Goal: Complete application form: Complete application form

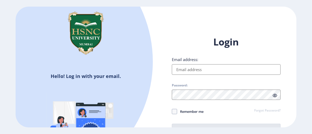
click at [217, 70] on input "Email address:" at bounding box center [226, 69] width 109 height 11
type input "2022230210050122@hsncu.edu.in"
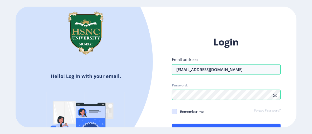
click at [174, 112] on span at bounding box center [174, 111] width 5 height 5
click at [172, 112] on input "Remember me" at bounding box center [172, 111] width 0 height 0
checkbox input "true"
click at [209, 124] on button "Log In" at bounding box center [226, 129] width 109 height 13
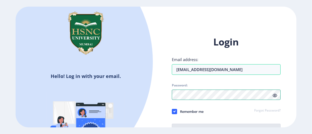
click at [274, 94] on div at bounding box center [226, 94] width 109 height 10
click at [274, 94] on div "Login Email address: 2022230210050122@hsncu.edu.in Password: Remember me Forgot…" at bounding box center [226, 86] width 109 height 100
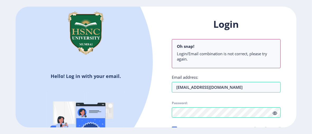
click at [273, 113] on icon at bounding box center [275, 113] width 4 height 4
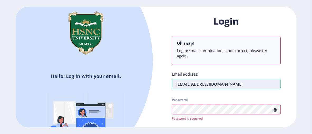
click at [176, 85] on input "2022230210050122@hsncu.edu.in" at bounding box center [226, 84] width 109 height 11
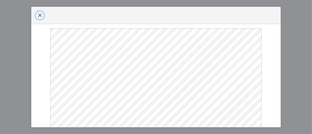
select select
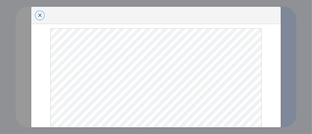
click at [39, 16] on span "button" at bounding box center [40, 15] width 4 height 4
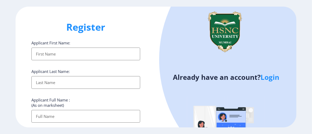
click at [49, 53] on input "Applicant First Name:" at bounding box center [85, 53] width 109 height 13
type input "[PERSON_NAME]"
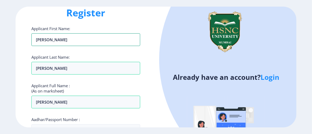
scroll to position [14, 0]
click at [67, 103] on input "Megha Virendra Dodiya" at bounding box center [85, 101] width 109 height 13
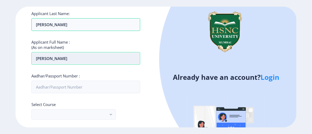
scroll to position [59, 0]
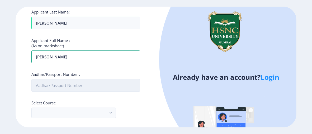
type input "Megha Dodiya"
click at [74, 88] on input "Aadhar/Passport Number :" at bounding box center [85, 85] width 109 height 13
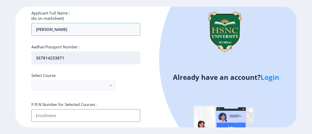
scroll to position [97, 0]
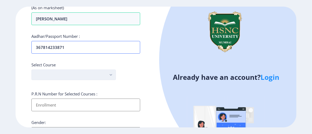
type input "367814233871"
click at [86, 75] on button "button" at bounding box center [73, 74] width 84 height 11
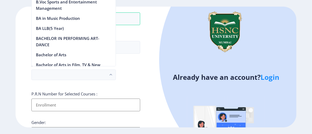
scroll to position [15, 0]
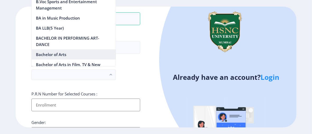
click at [60, 54] on nb-option "Bachelor of Arts" at bounding box center [74, 54] width 84 height 10
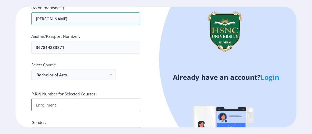
click at [55, 103] on input "Applicant First Name:" at bounding box center [85, 104] width 109 height 13
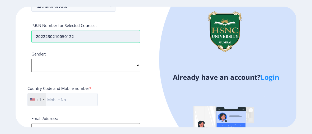
scroll to position [166, 0]
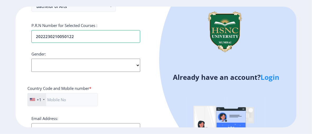
type input "2022230210050122"
click at [69, 62] on select "Select Gender Male Female Other" at bounding box center [85, 65] width 109 height 13
select select "[DEMOGRAPHIC_DATA]"
click at [31, 59] on select "Select Gender Male Female Other" at bounding box center [85, 65] width 109 height 13
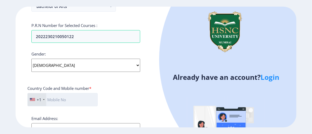
click at [61, 97] on input "text" at bounding box center [62, 99] width 70 height 13
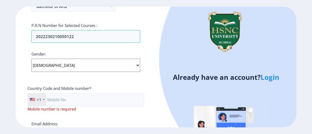
click at [40, 98] on div "+1" at bounding box center [39, 99] width 5 height 5
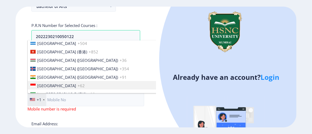
scroll to position [796, 0]
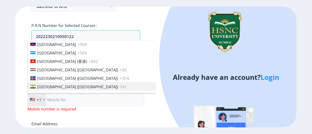
click at [58, 82] on li "India (भारत) +91" at bounding box center [111, 86] width 167 height 8
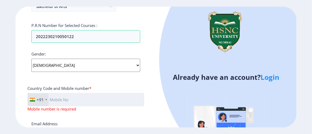
click at [56, 99] on input "text" at bounding box center [85, 99] width 117 height 13
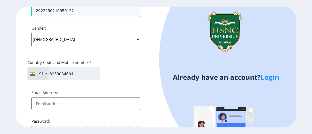
scroll to position [196, 0]
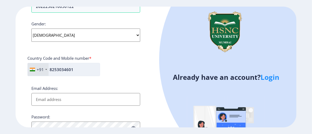
type input "8253034601"
click at [56, 99] on input "Email Address:" at bounding box center [85, 99] width 109 height 13
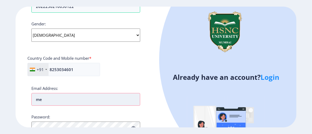
type input "[EMAIL_ADDRESS][DOMAIN_NAME]"
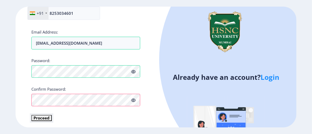
scroll to position [252, 0]
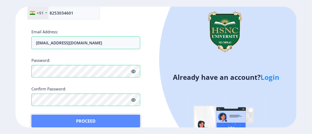
click at [45, 114] on button "Proceed" at bounding box center [85, 120] width 109 height 13
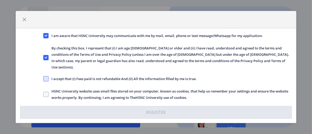
click at [45, 76] on span at bounding box center [45, 78] width 5 height 5
click at [44, 79] on input "I accept that (I) Fees paid is not refundable And (II) All the information fill…" at bounding box center [43, 79] width 0 height 0
checkbox input "true"
click at [46, 91] on span at bounding box center [45, 93] width 5 height 5
click at [44, 94] on input "HSNC University website uses small files stored on your computer, known as cook…" at bounding box center [43, 94] width 0 height 0
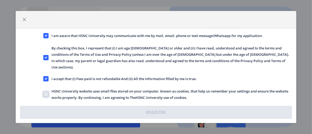
checkbox input "true"
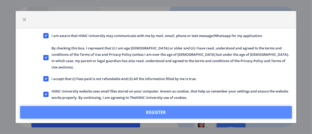
click at [126, 107] on button "Register" at bounding box center [156, 112] width 272 height 13
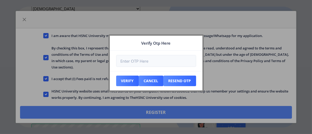
scroll to position [282, 0]
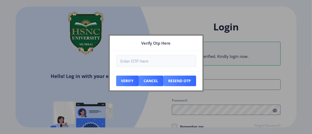
type input "[EMAIL_ADDRESS][DOMAIN_NAME]"
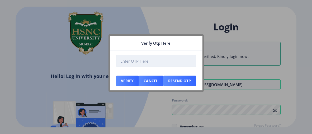
click at [170, 59] on input "number" at bounding box center [156, 61] width 80 height 12
click at [162, 60] on input "number" at bounding box center [156, 61] width 80 height 12
click at [188, 60] on input "1" at bounding box center [156, 61] width 80 height 12
click at [188, 60] on input "2" at bounding box center [156, 61] width 80 height 12
click at [188, 60] on input "3" at bounding box center [156, 61] width 80 height 12
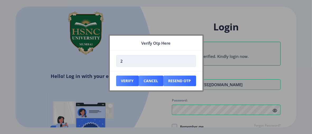
click at [189, 61] on input "2" at bounding box center [156, 61] width 80 height 12
click at [189, 61] on input "1" at bounding box center [156, 61] width 80 height 12
click at [189, 61] on input "0" at bounding box center [156, 61] width 80 height 12
click at [189, 61] on input "-1" at bounding box center [156, 61] width 80 height 12
click at [189, 59] on input "0" at bounding box center [156, 61] width 80 height 12
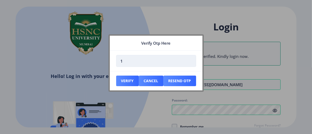
type input "1"
click at [189, 59] on input "1" at bounding box center [156, 61] width 80 height 12
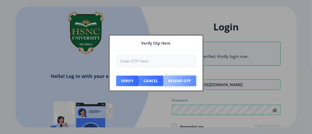
click at [181, 80] on button "Resend Otp" at bounding box center [179, 80] width 33 height 11
click at [178, 79] on button "Resend Otp" at bounding box center [179, 80] width 33 height 11
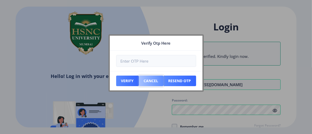
click at [156, 78] on button "Cancel" at bounding box center [151, 80] width 25 height 11
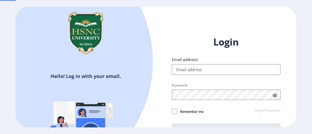
type input "[EMAIL_ADDRESS][DOMAIN_NAME]"
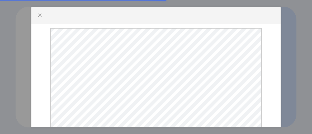
select select
type input "[EMAIL_ADDRESS][DOMAIN_NAME]"
click at [40, 15] on ngx-register "Register Applicant First Name: Applicant Last Name: Applicant Full Name : (As o…" at bounding box center [156, 67] width 312 height 120
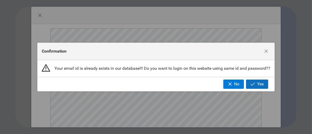
click at [257, 81] on span "Yes" at bounding box center [260, 83] width 7 height 5
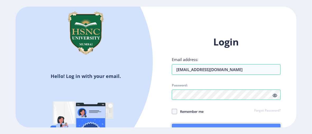
click at [214, 124] on button "Log In" at bounding box center [226, 129] width 109 height 13
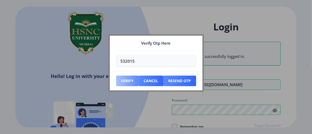
type input "532015"
click at [132, 79] on button "Verify" at bounding box center [127, 80] width 23 height 11
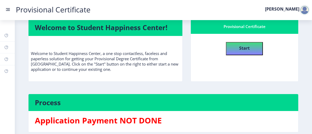
scroll to position [8, 0]
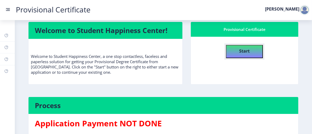
click at [239, 52] on b "Start" at bounding box center [244, 51] width 11 height 6
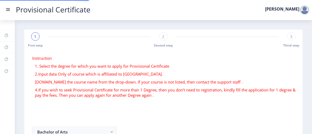
select select
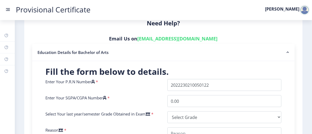
scroll to position [104, 0]
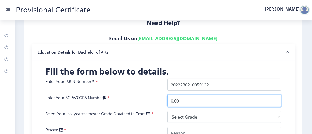
click at [181, 99] on input "0.00" at bounding box center [224, 101] width 114 height 12
type input "0"
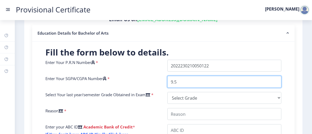
scroll to position [124, 0]
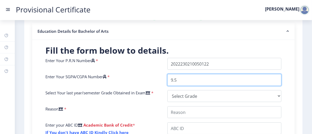
type input "9.5"
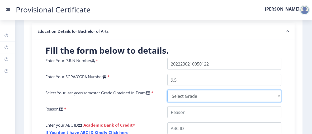
click at [181, 98] on select "Select Grade O A+ A B+ B C D F(Fail)" at bounding box center [224, 96] width 114 height 12
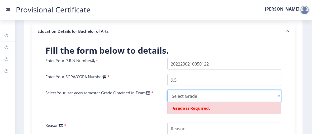
click at [199, 90] on select "Select Grade O A+ A B+ B C D F(Fail)" at bounding box center [224, 96] width 114 height 12
select select "A+"
click at [167, 90] on select "Select Grade O A+ A B+ B C D F(Fail)" at bounding box center [224, 96] width 114 height 12
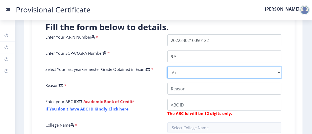
scroll to position [150, 0]
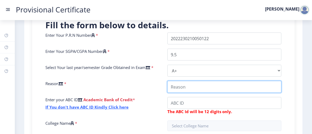
click at [184, 88] on input "College Name" at bounding box center [224, 87] width 114 height 12
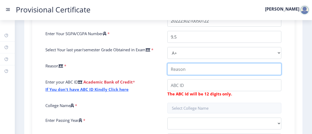
scroll to position [167, 0]
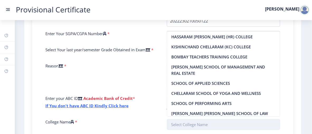
click at [181, 105] on nb-layout "Provisional Certificate [PERSON_NAME] Dashboard Help/FAQ Profile Cart First ste…" at bounding box center [156, 67] width 312 height 134
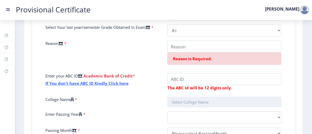
scroll to position [190, 0]
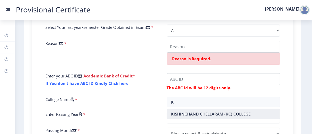
click at [183, 112] on nb-option "KISHINCHAND CHELLARAM (KC) COLLEGE" at bounding box center [223, 114] width 113 height 10
type input "KISHINCHAND CHELLARAM (KC) COLLEGE"
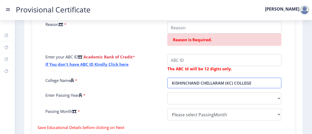
scroll to position [209, 0]
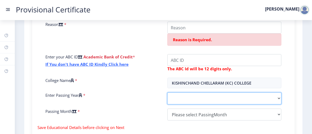
click at [187, 98] on select "2025 2024 2023 2022 2021 2020 2019 2018 2017 2016 2015 2014 2013 2012 2011 2010…" at bounding box center [224, 98] width 114 height 12
select select "2025"
click at [167, 92] on select "2025 2024 2023 2022 2021 2020 2019 2018 2017 2016 2015 2014 2013 2012 2011 2010…" at bounding box center [224, 98] width 114 height 12
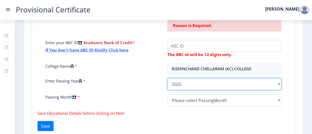
scroll to position [233, 0]
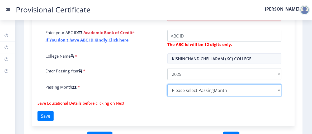
click at [178, 88] on select "Please select PassingMonth (01) January (02) February (03) March (04) April (05…" at bounding box center [224, 90] width 114 height 12
select select "April"
click at [167, 84] on select "Please select PassingMonth (01) January (02) February (03) March (04) April (05…" at bounding box center [224, 90] width 114 height 12
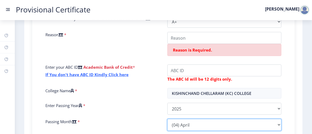
scroll to position [194, 0]
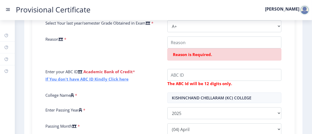
click at [97, 79] on link "If You don't have ABC ID Kindly Click here" at bounding box center [86, 78] width 83 height 5
